Goal: Task Accomplishment & Management: Complete application form

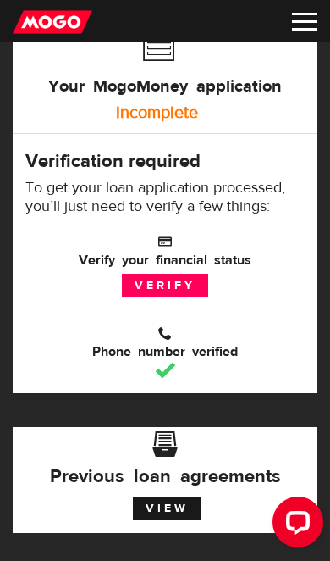
scroll to position [147, 0]
click at [191, 284] on link "Verify" at bounding box center [165, 286] width 86 height 24
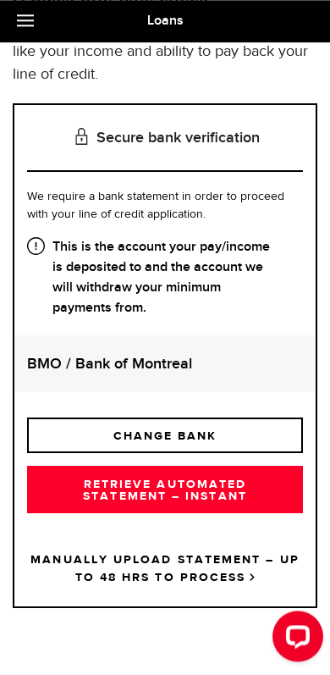
scroll to position [150, 0]
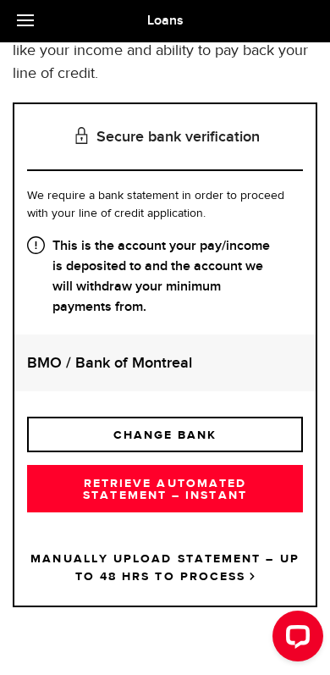
click at [211, 489] on link "RETRIEVE AUTOMATED STATEMENT – INSTANT" at bounding box center [165, 488] width 276 height 47
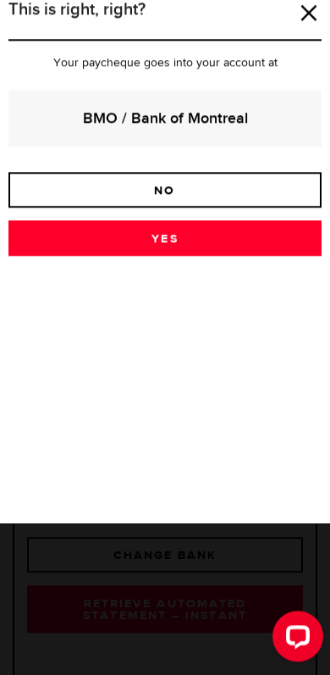
scroll to position [0, 0]
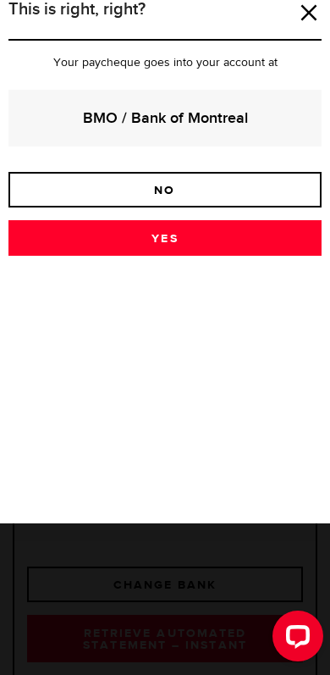
click at [207, 240] on link "Yes" at bounding box center [164, 238] width 313 height 36
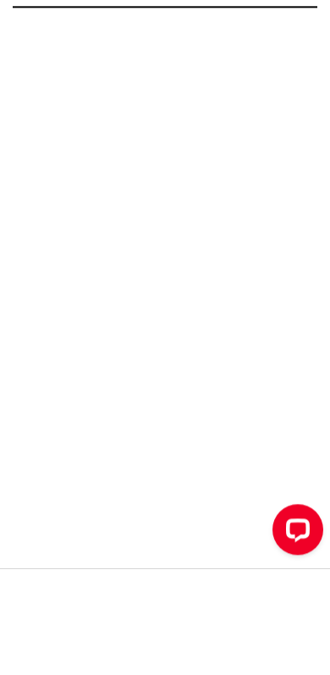
scroll to position [107, 0]
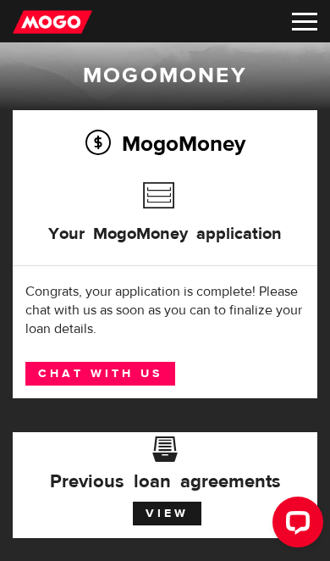
click at [147, 376] on link "Chat with us" at bounding box center [100, 374] width 150 height 24
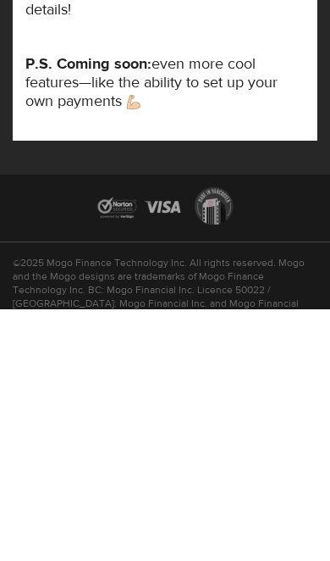
scroll to position [703, 0]
